Goal: Information Seeking & Learning: Learn about a topic

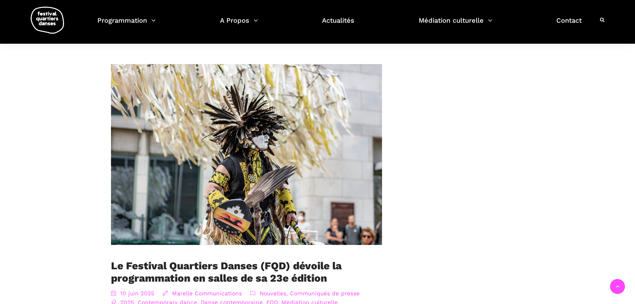
scroll to position [333, 0]
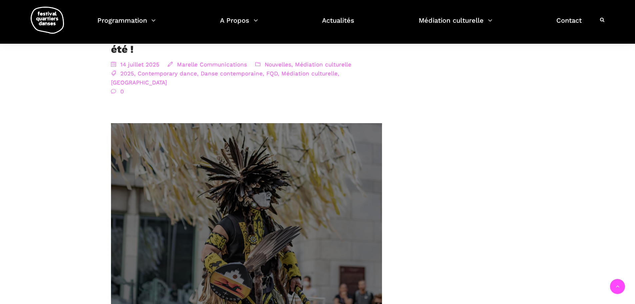
click at [257, 208] on img at bounding box center [246, 213] width 298 height 199
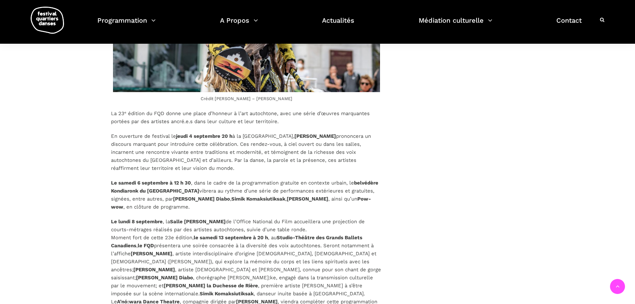
scroll to position [800, 0]
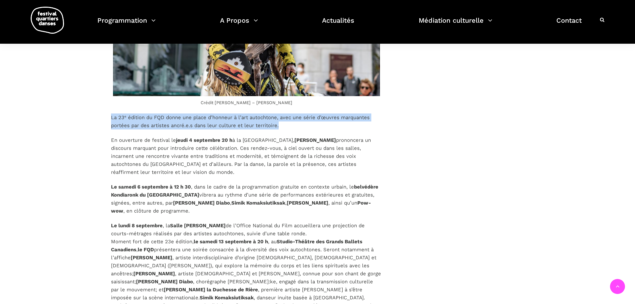
drag, startPoint x: 107, startPoint y: 114, endPoint x: 305, endPoint y: 122, distance: 197.9
copy p "La 23ᵉ édition du FQD donne une place d’honneur à l’art autochtone, avec une sé…"
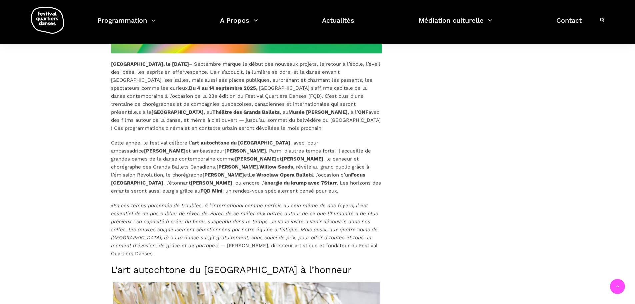
scroll to position [433, 0]
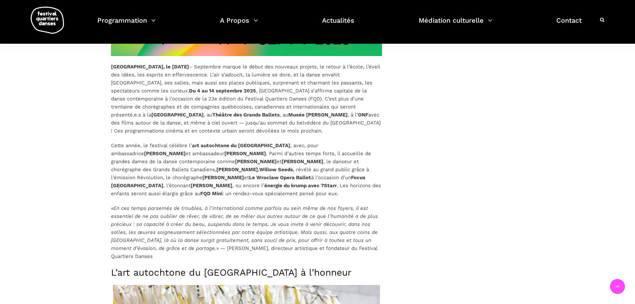
click at [199, 72] on p "[GEOGRAPHIC_DATA], le [DATE] – Septembre marque le début des nouveaux projets, …" at bounding box center [246, 99] width 271 height 72
drag, startPoint x: 200, startPoint y: 73, endPoint x: 299, endPoint y: 191, distance: 154.3
copy div "L’ips d’sitamet, co adipisc el sedd, ei te incid utlabor Etdolore, mag aliqua, …"
